Goal: Navigation & Orientation: Find specific page/section

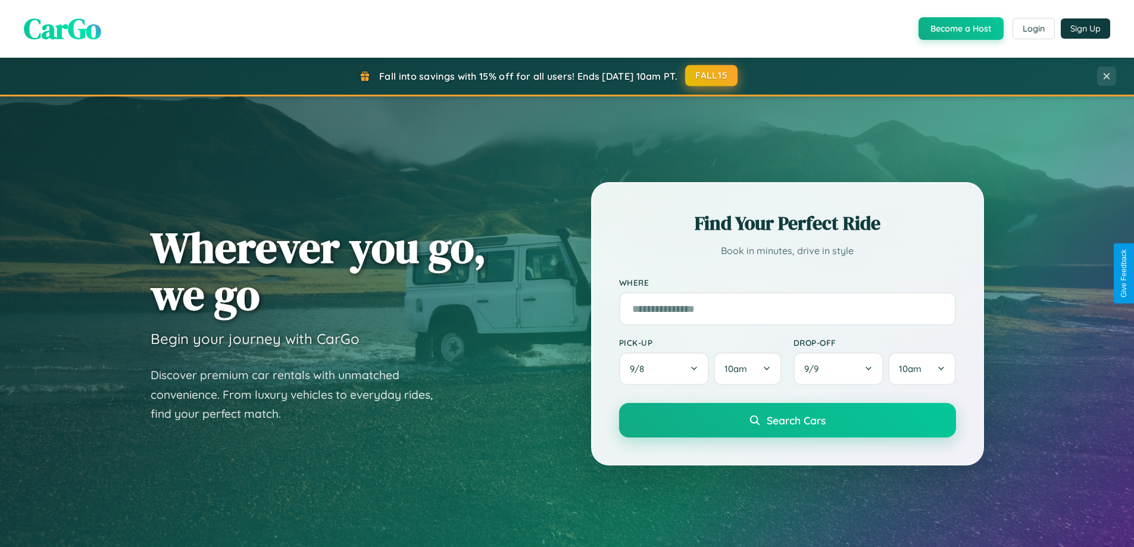
click at [712, 76] on button "FALL15" at bounding box center [711, 75] width 52 height 21
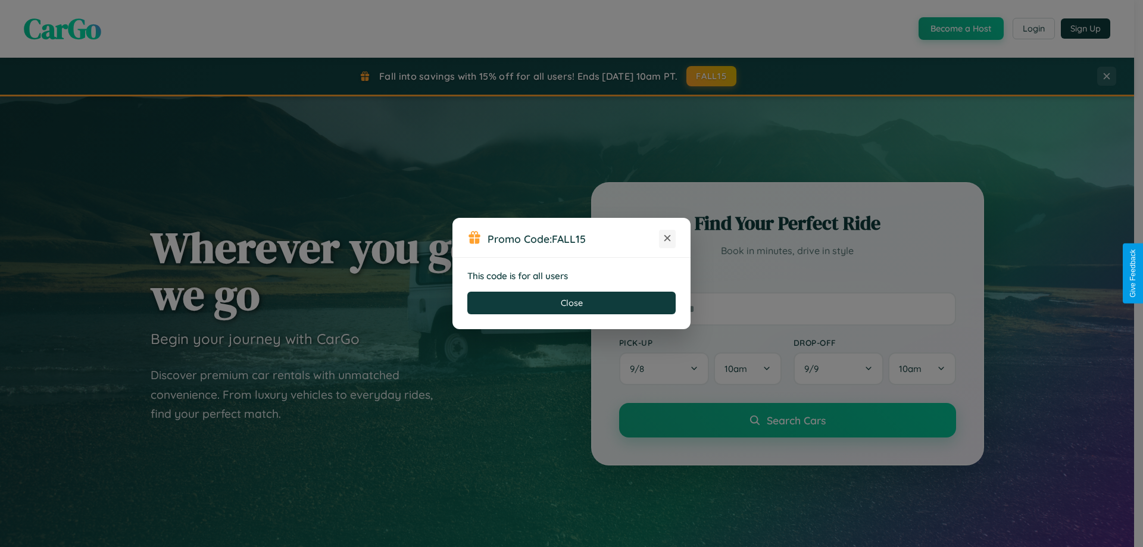
click at [667, 239] on icon at bounding box center [668, 238] width 12 height 12
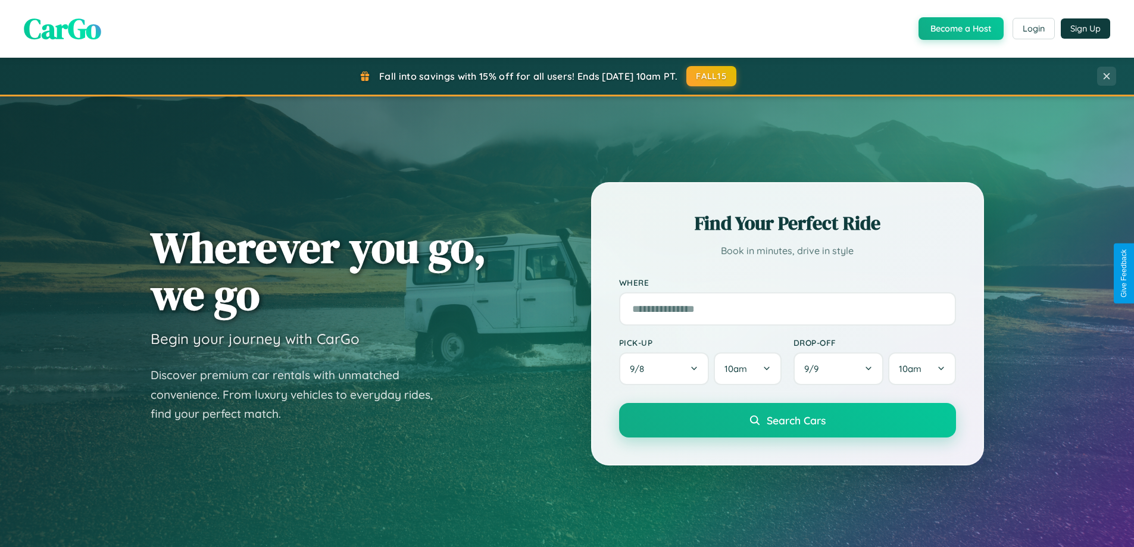
scroll to position [2291, 0]
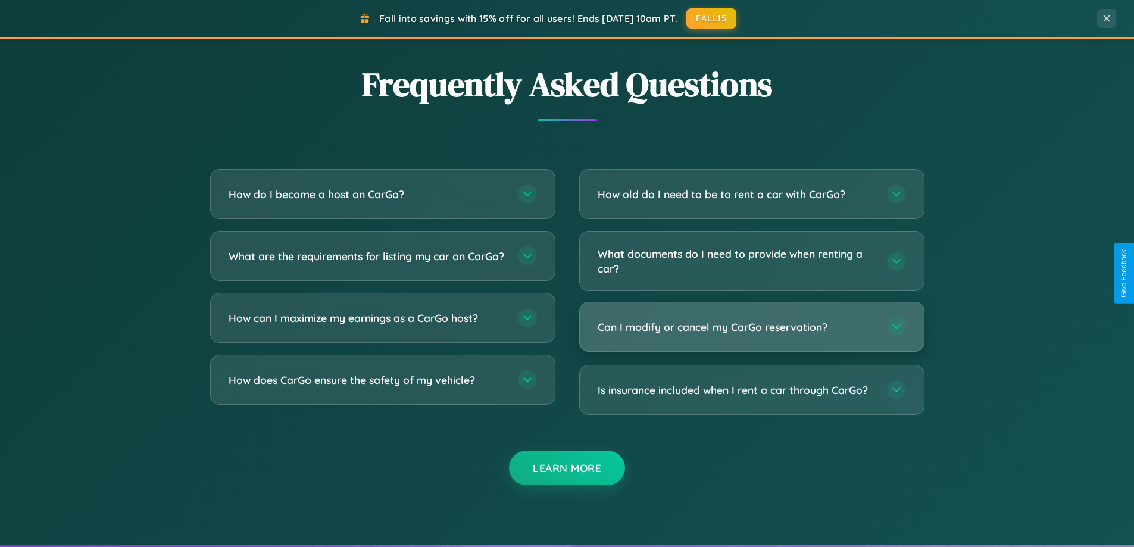
click at [751, 327] on h3 "Can I modify or cancel my CarGo reservation?" at bounding box center [736, 327] width 277 height 15
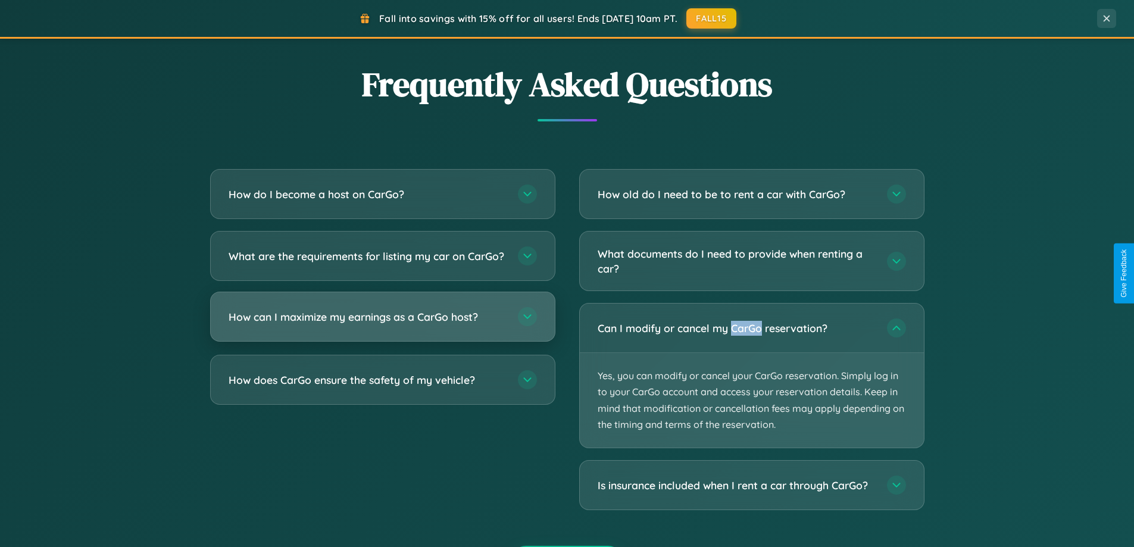
click at [382, 325] on h3 "How can I maximize my earnings as a CarGo host?" at bounding box center [367, 317] width 277 height 15
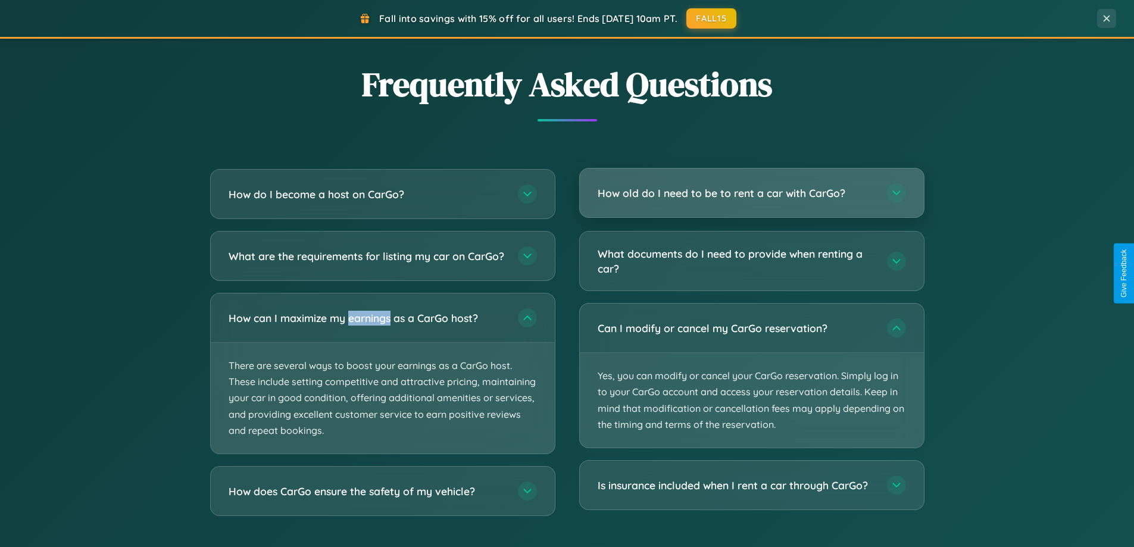
click at [751, 194] on h3 "How old do I need to be to rent a car with CarGo?" at bounding box center [736, 193] width 277 height 15
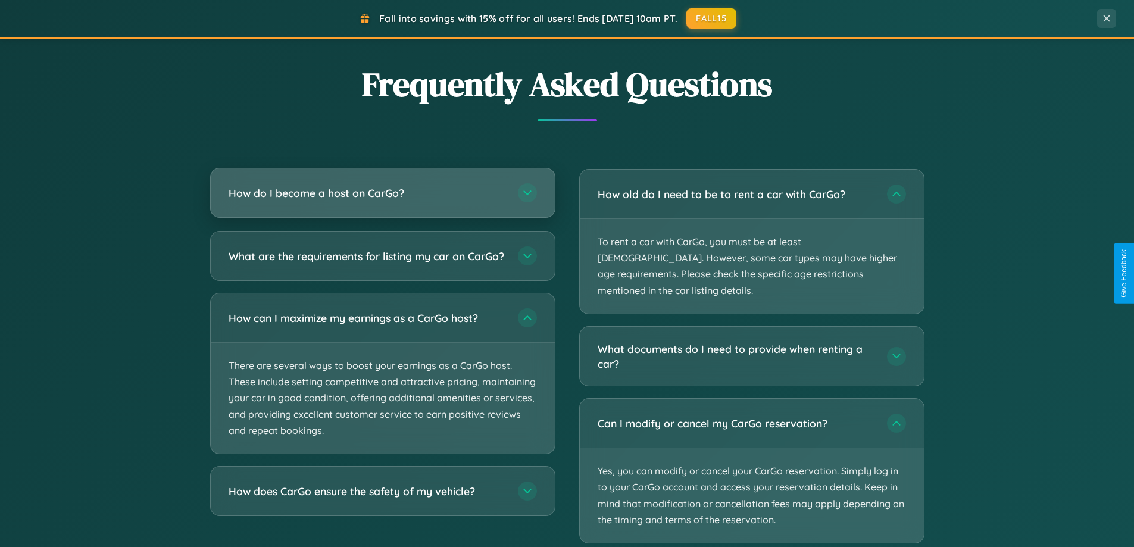
click at [382, 193] on h3 "How do I become a host on CarGo?" at bounding box center [367, 193] width 277 height 15
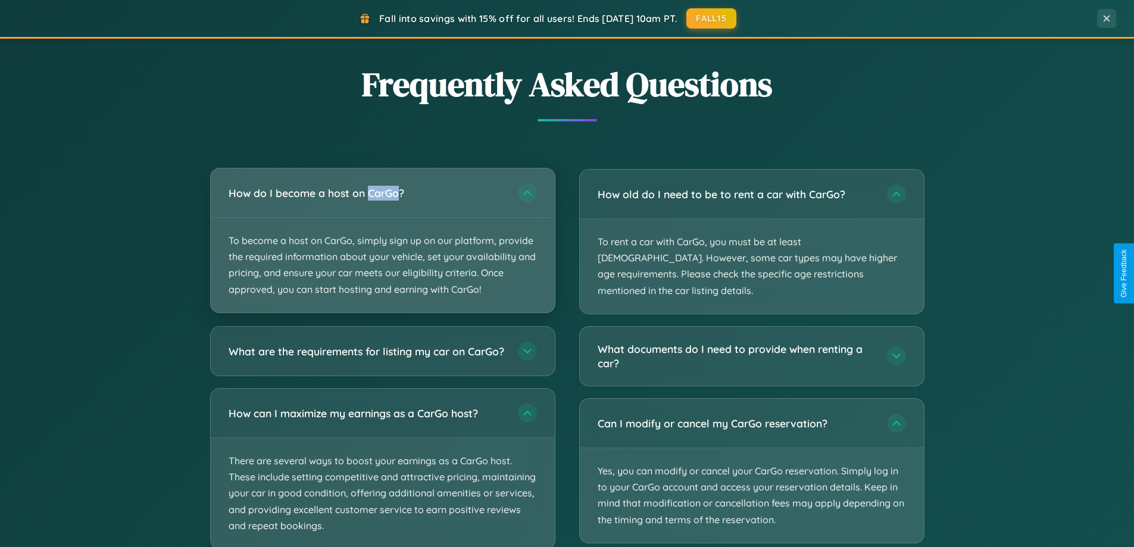
scroll to position [513, 0]
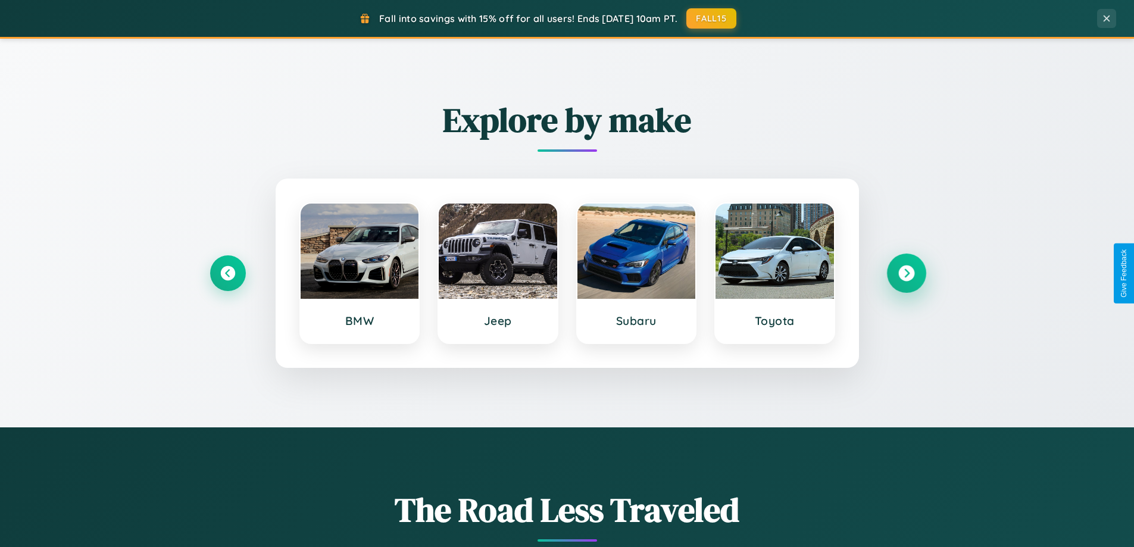
click at [906, 273] on icon at bounding box center [907, 274] width 16 height 16
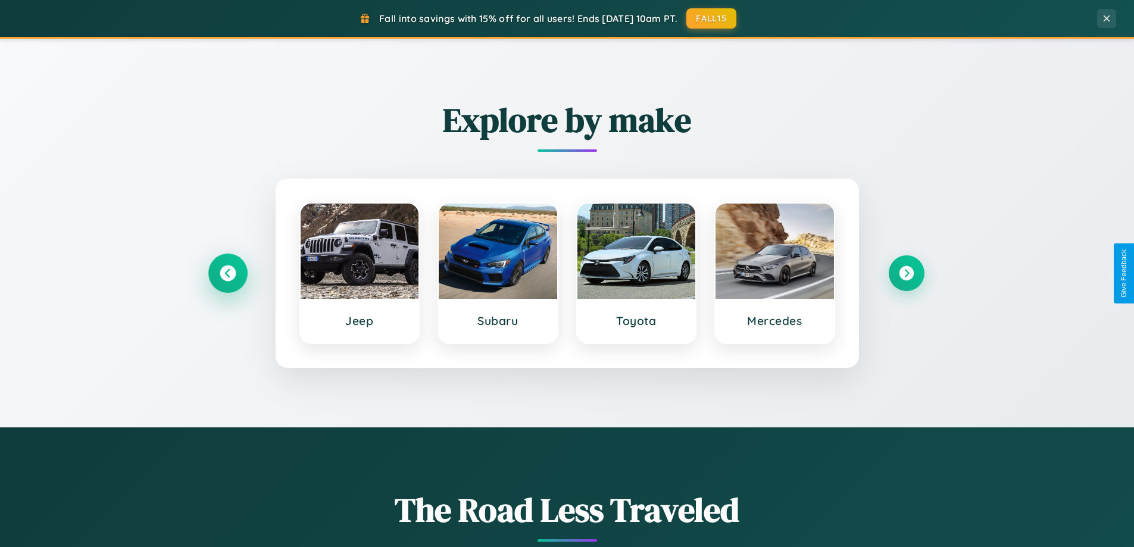
click at [227, 273] on icon at bounding box center [228, 274] width 16 height 16
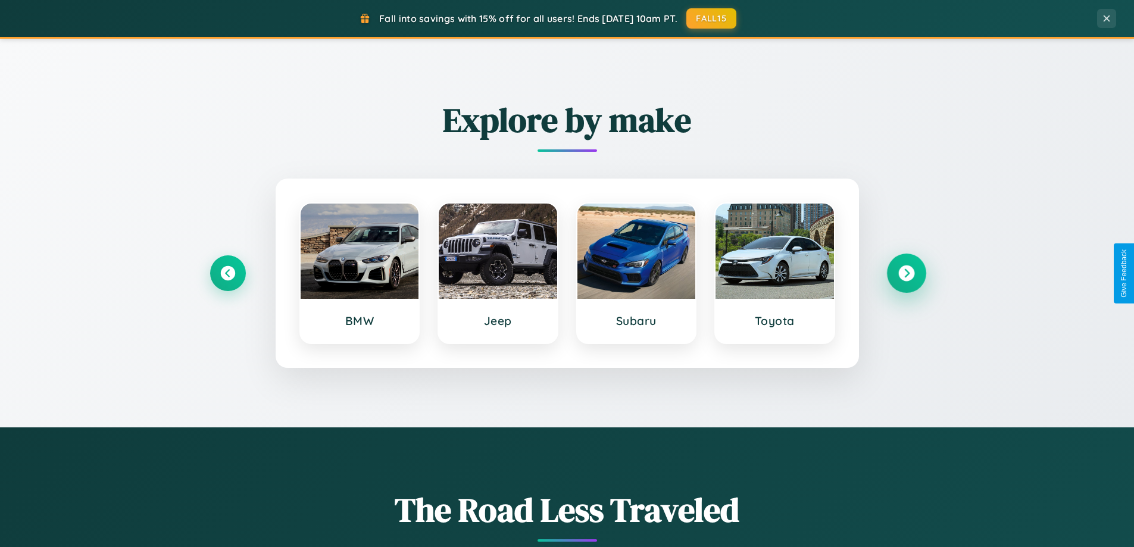
click at [906, 273] on icon at bounding box center [907, 274] width 16 height 16
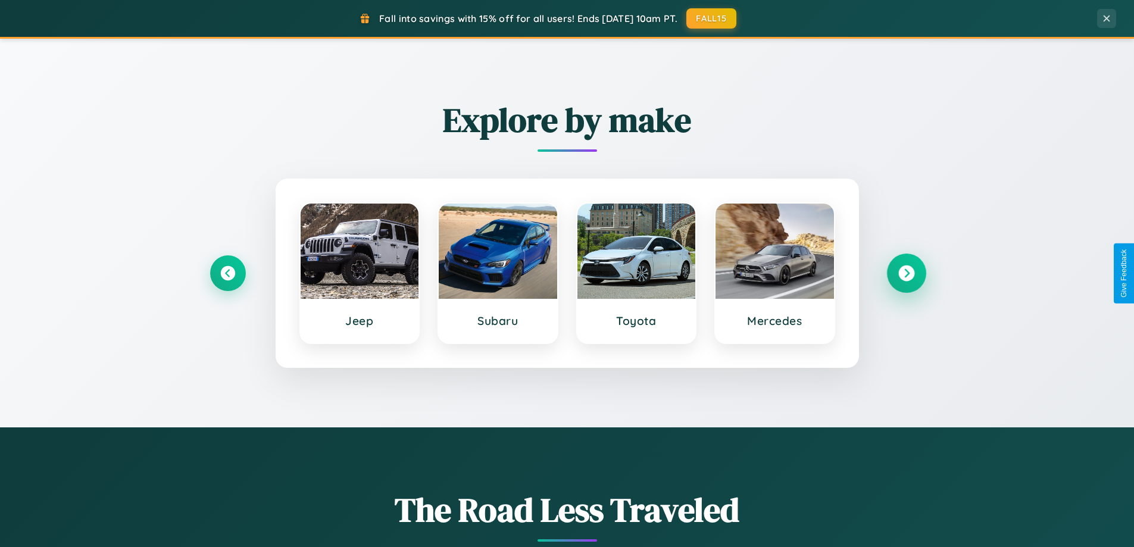
click at [906, 273] on icon at bounding box center [907, 274] width 16 height 16
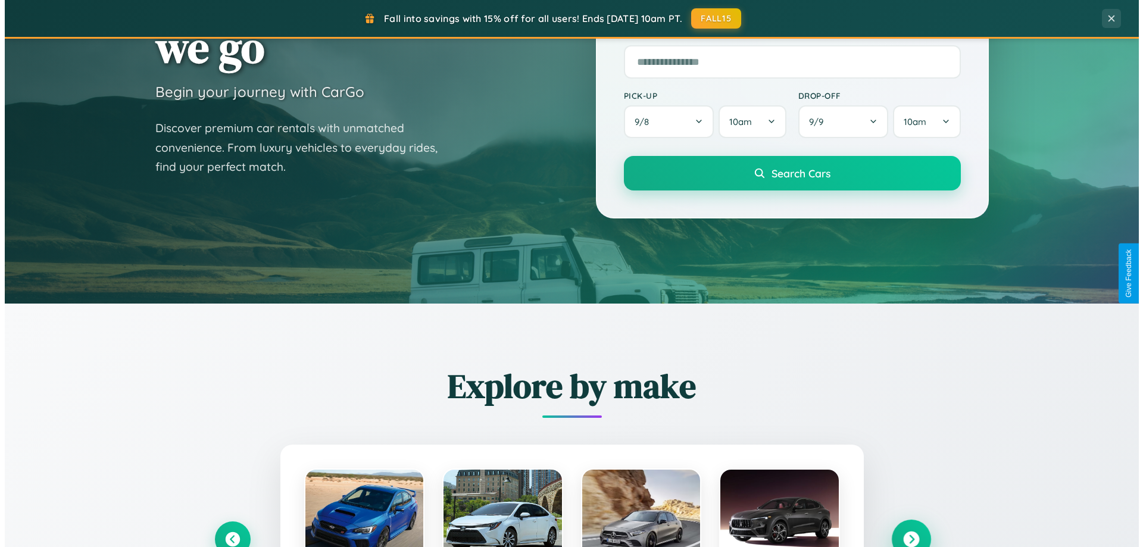
scroll to position [0, 0]
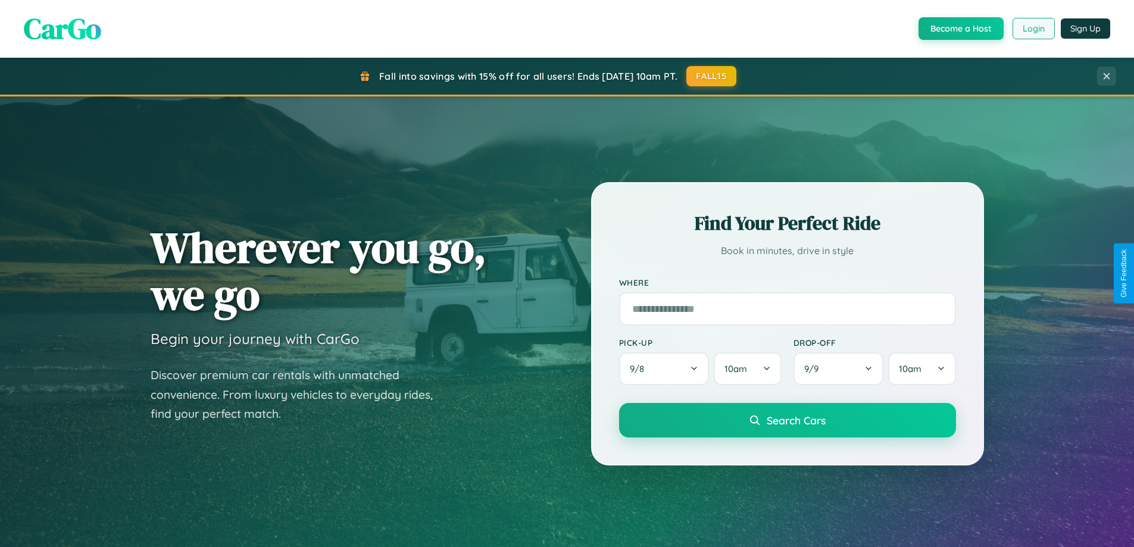
click at [1033, 29] on button "Login" at bounding box center [1034, 28] width 42 height 21
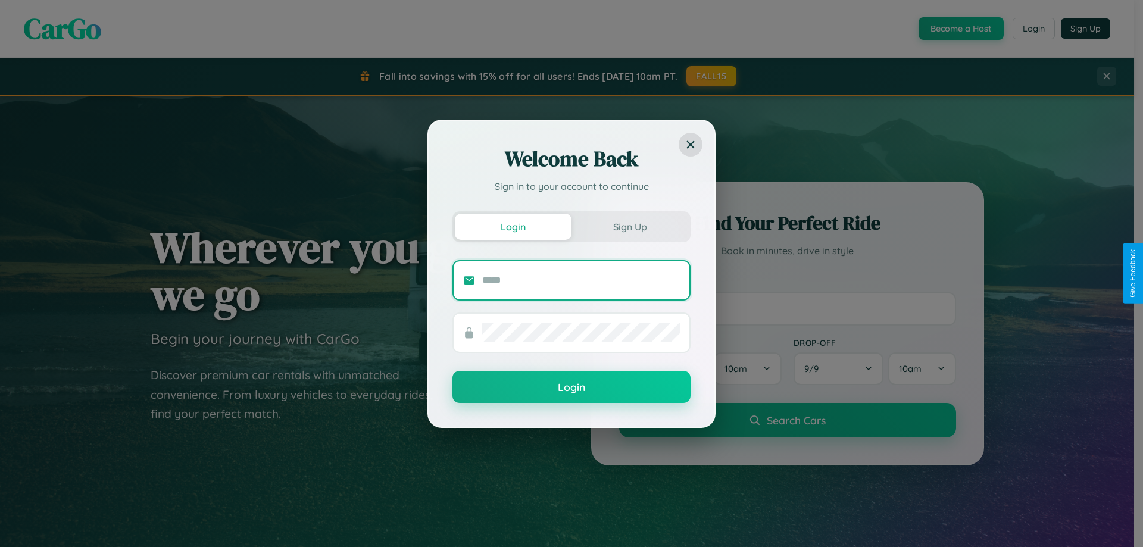
click at [581, 280] on input "text" at bounding box center [581, 280] width 198 height 19
type input "**********"
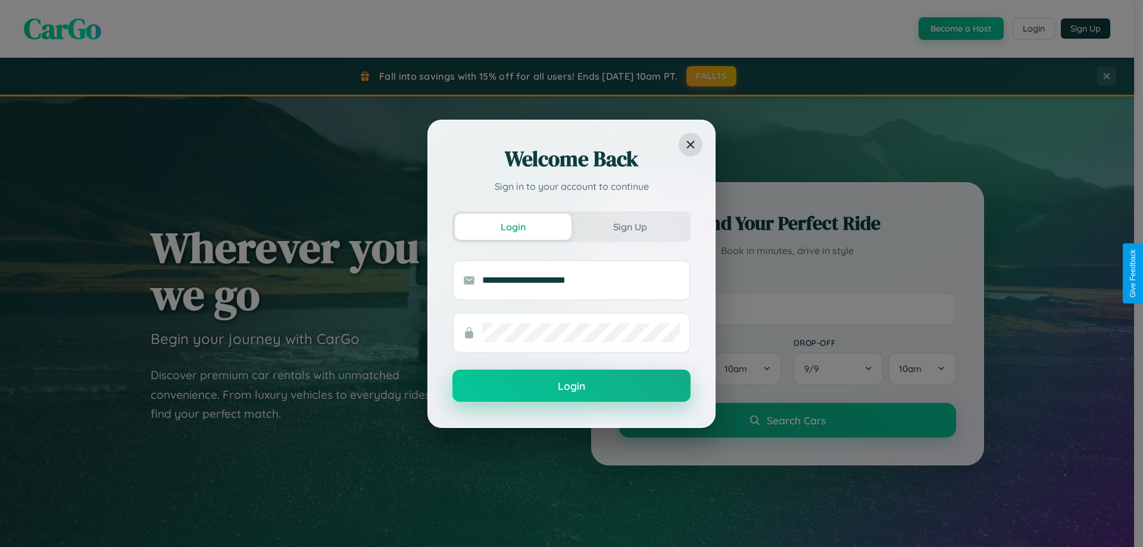
click at [572, 386] on button "Login" at bounding box center [572, 386] width 238 height 32
